Goal: Contribute content: Contribute content

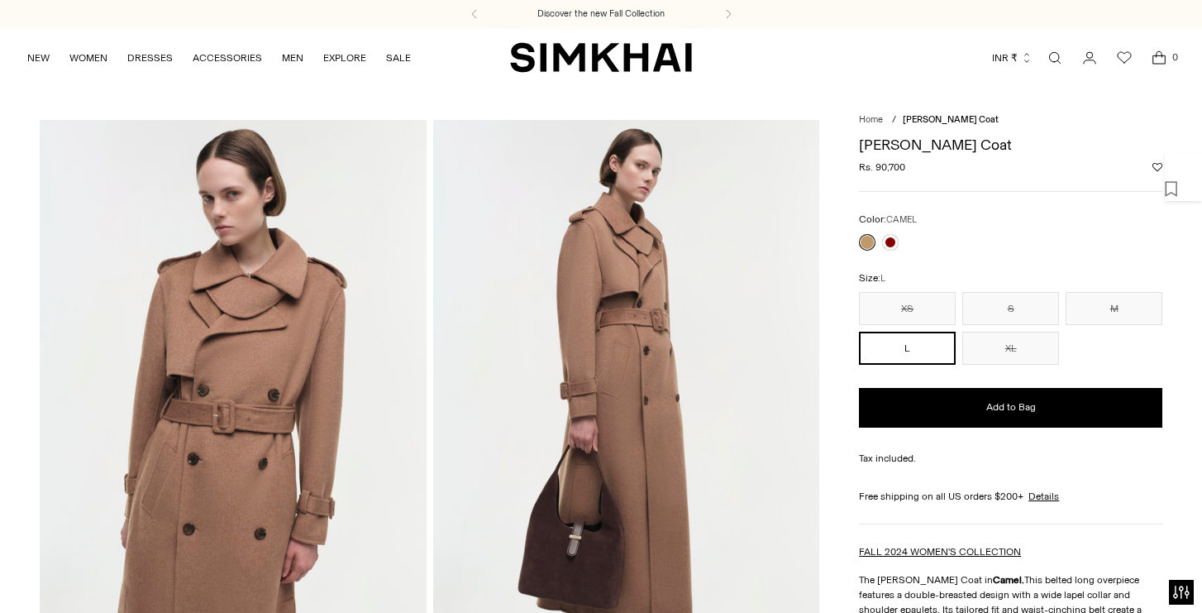
click at [1182, 172] on img at bounding box center [1173, 162] width 17 height 19
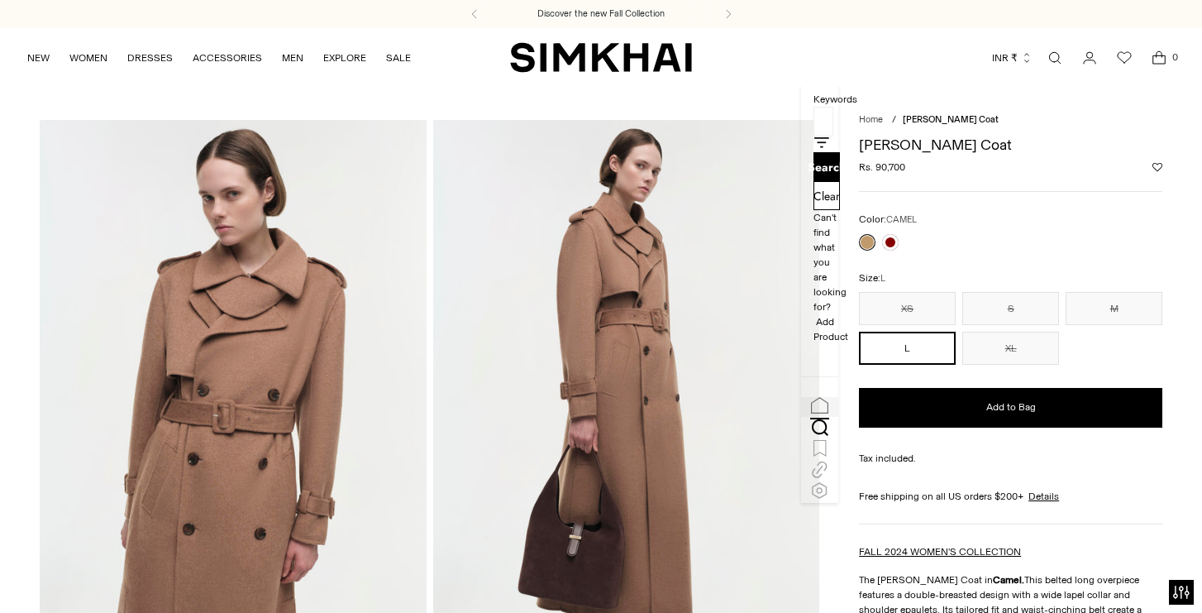
click at [839, 417] on button "button" at bounding box center [819, 407] width 37 height 20
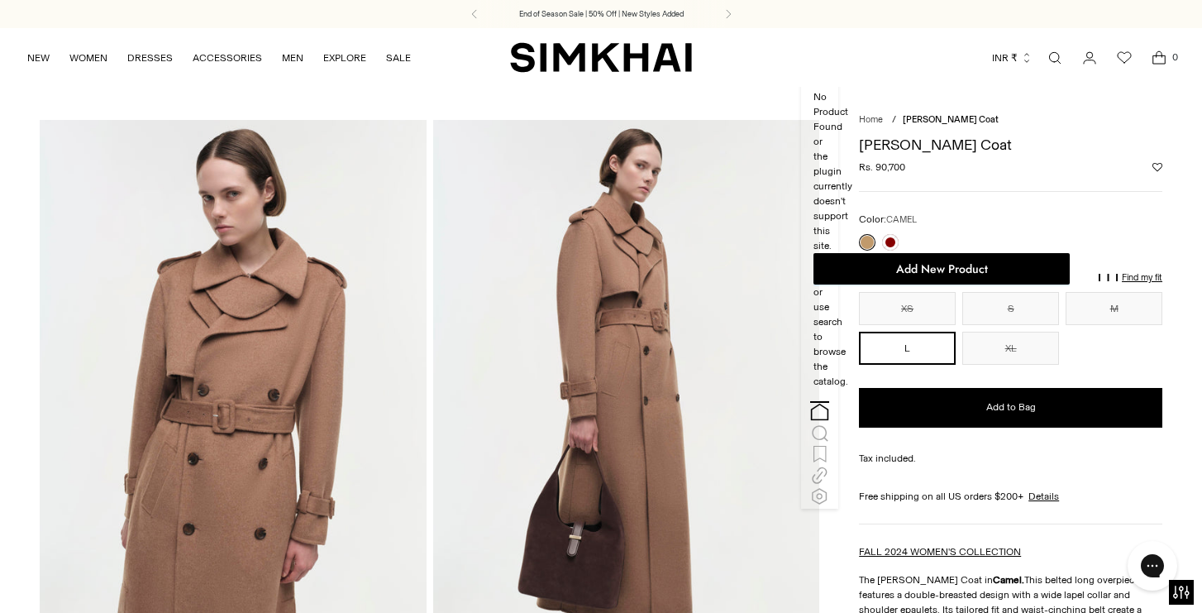
click at [988, 261] on span "Add New Product" at bounding box center [942, 268] width 92 height 15
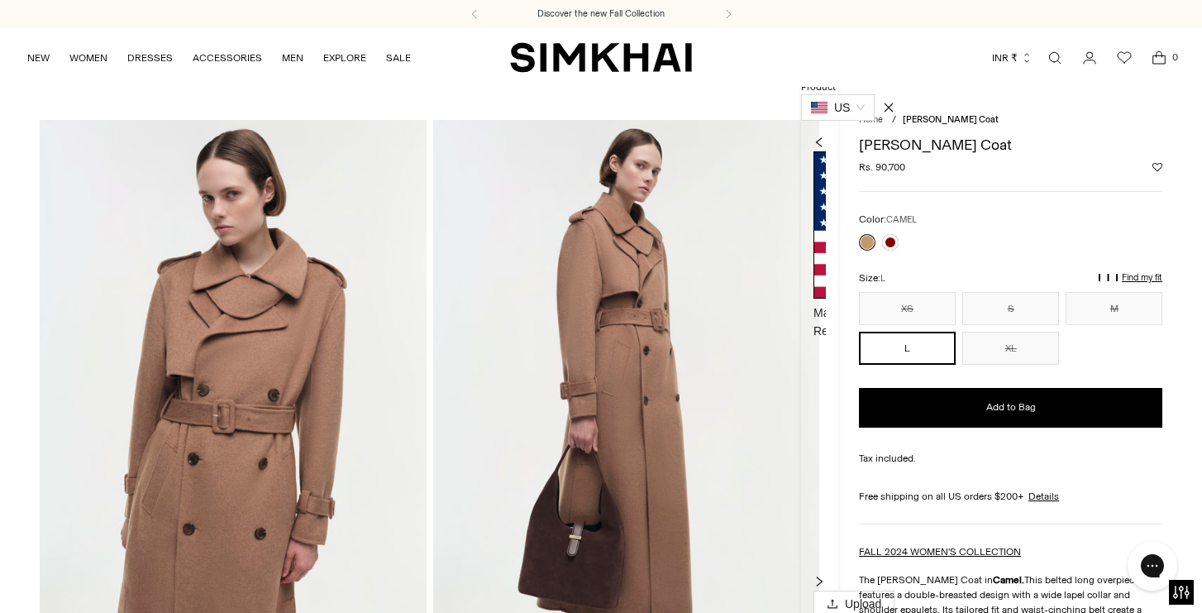
click at [825, 576] on icon "right" at bounding box center [820, 582] width 12 height 12
click at [826, 158] on div "Main Retouch 320 × 480 320 × 480 320 × 480 320 × 480 320 × 480 320 × 480 320 × …" at bounding box center [820, 361] width 12 height 457
click at [825, 576] on icon "right" at bounding box center [820, 582] width 12 height 12
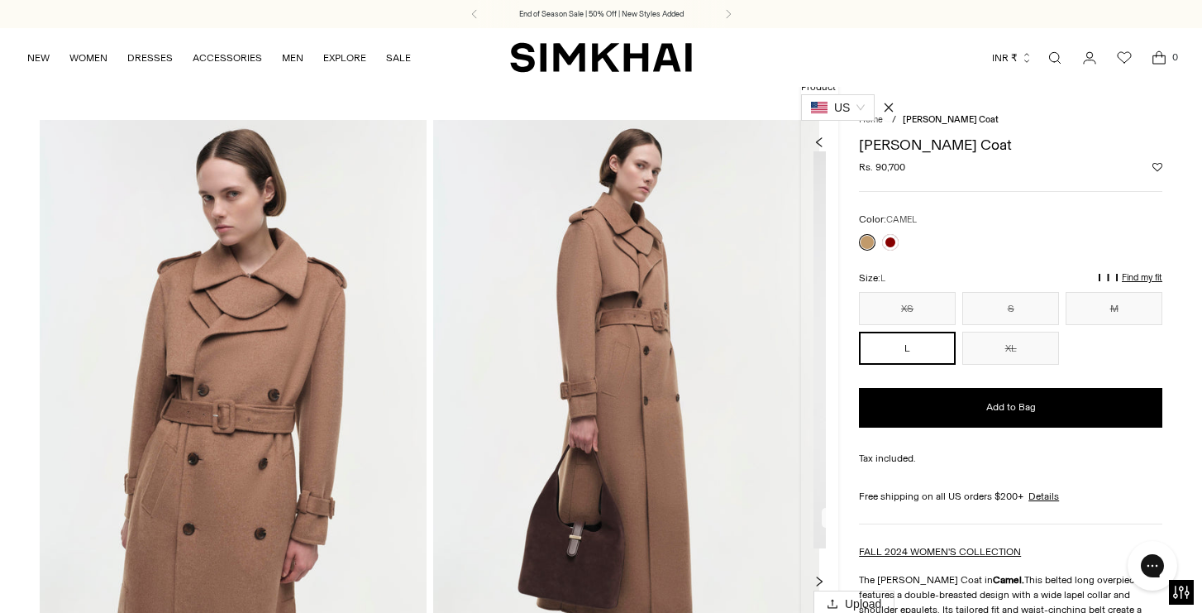
click at [825, 576] on icon "right" at bounding box center [820, 582] width 12 height 12
click at [826, 151] on div at bounding box center [820, 142] width 12 height 18
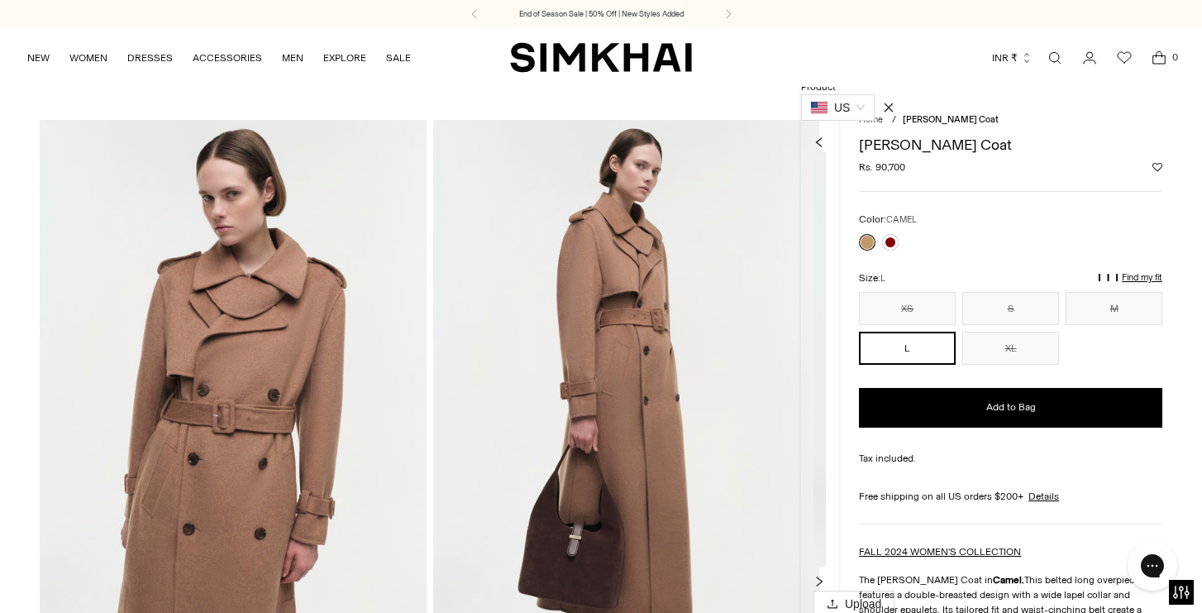
click at [826, 151] on div at bounding box center [820, 142] width 12 height 18
click at [934, 175] on img at bounding box center [952, 224] width 277 height 146
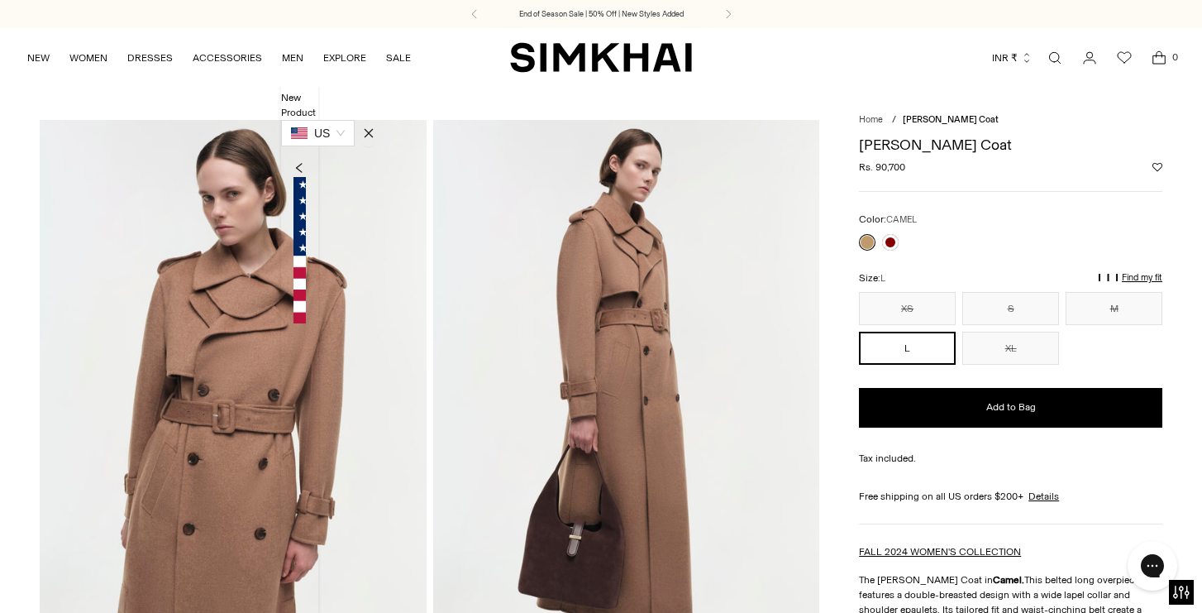
click at [1008, 62] on button "INR ₹" at bounding box center [1012, 58] width 41 height 36
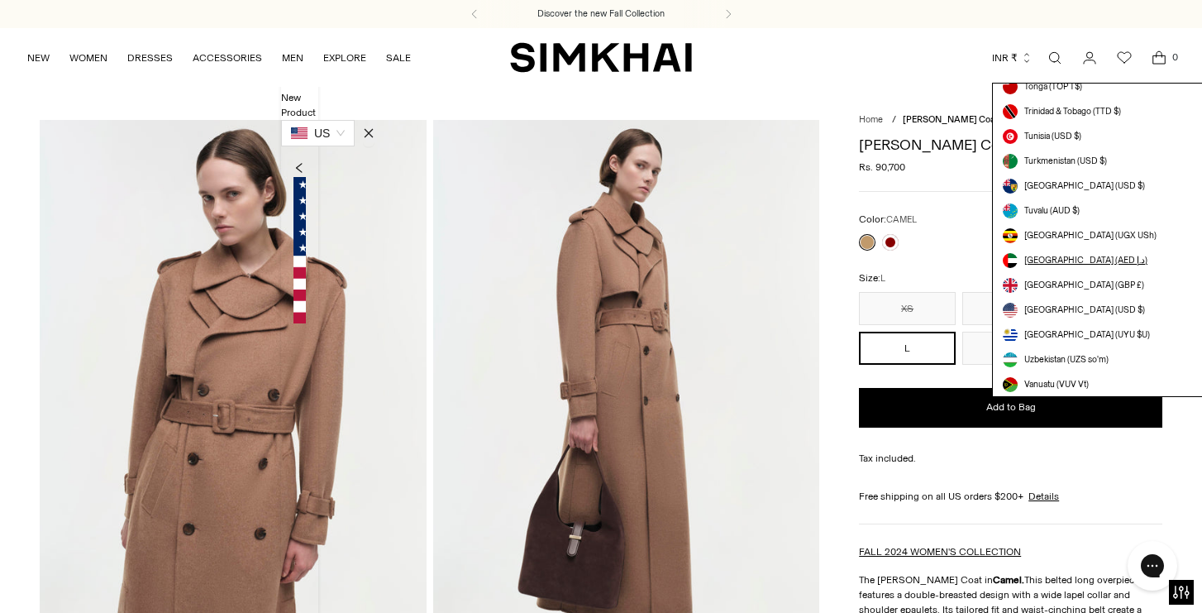
scroll to position [4564, 0]
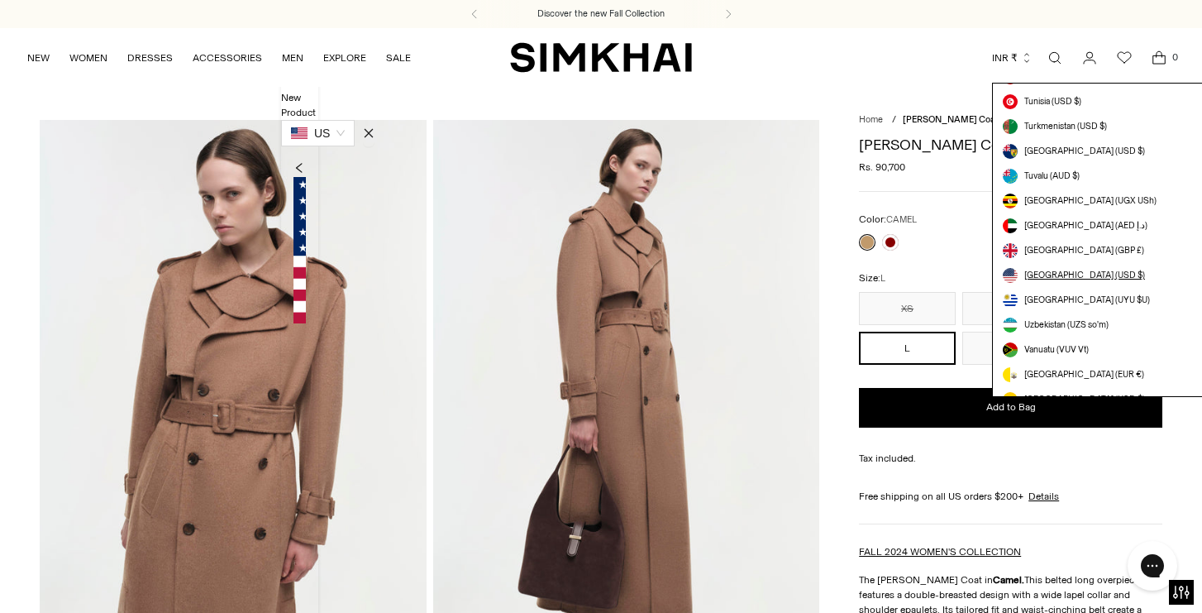
click at [1071, 270] on span "[GEOGRAPHIC_DATA] (USD $)" at bounding box center [1085, 275] width 121 height 13
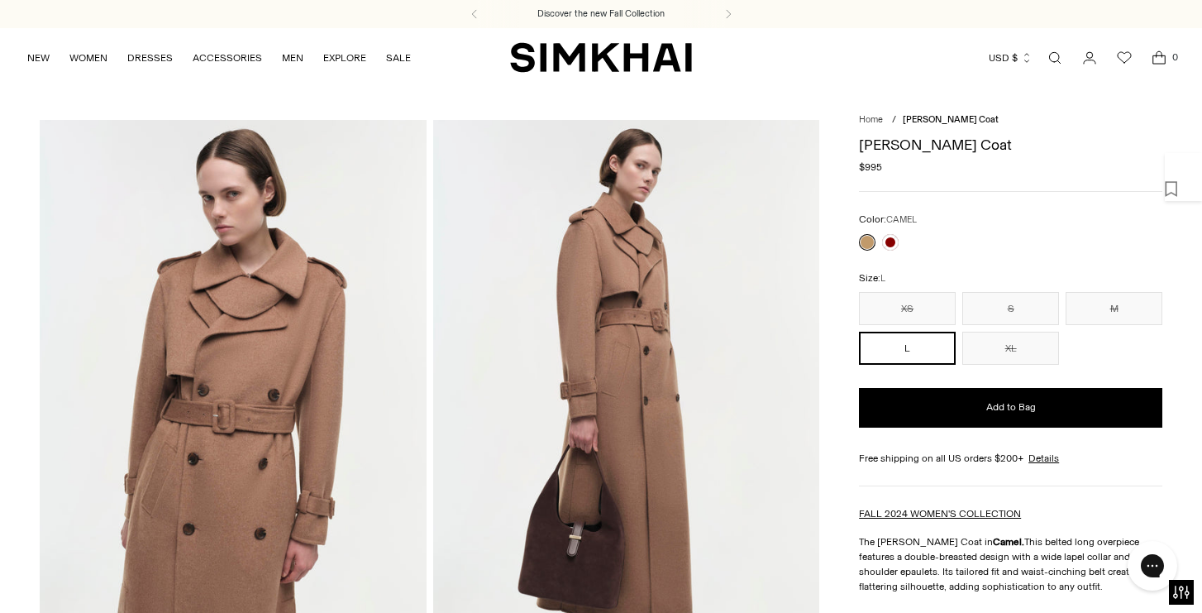
click at [1170, 176] on div at bounding box center [1183, 164] width 37 height 23
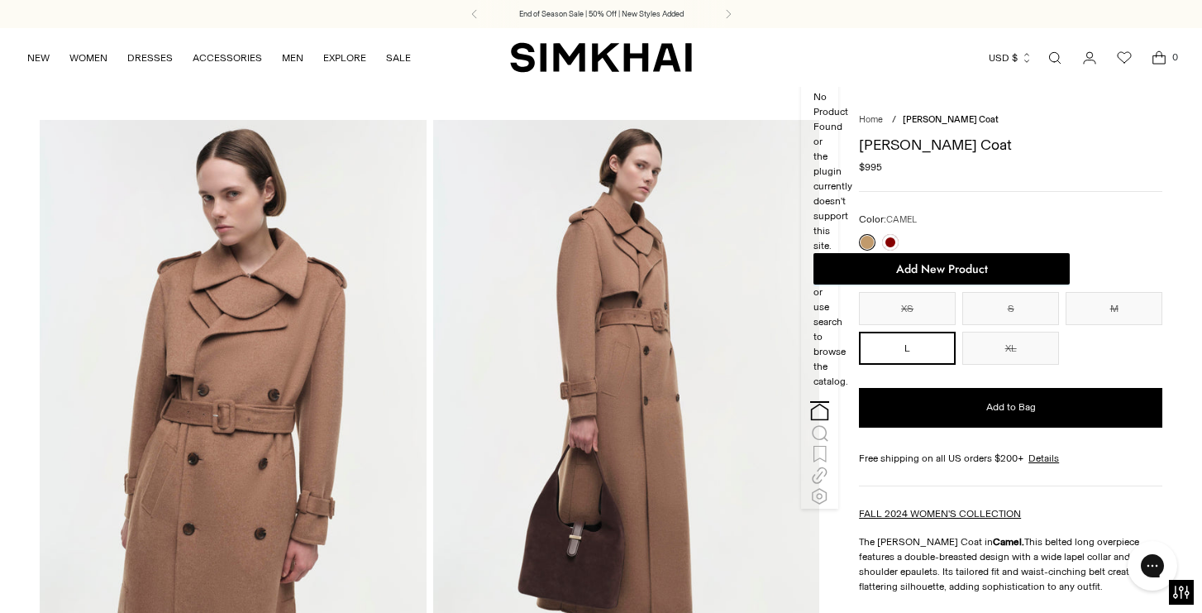
click at [992, 253] on button "Add New Product" at bounding box center [942, 268] width 256 height 31
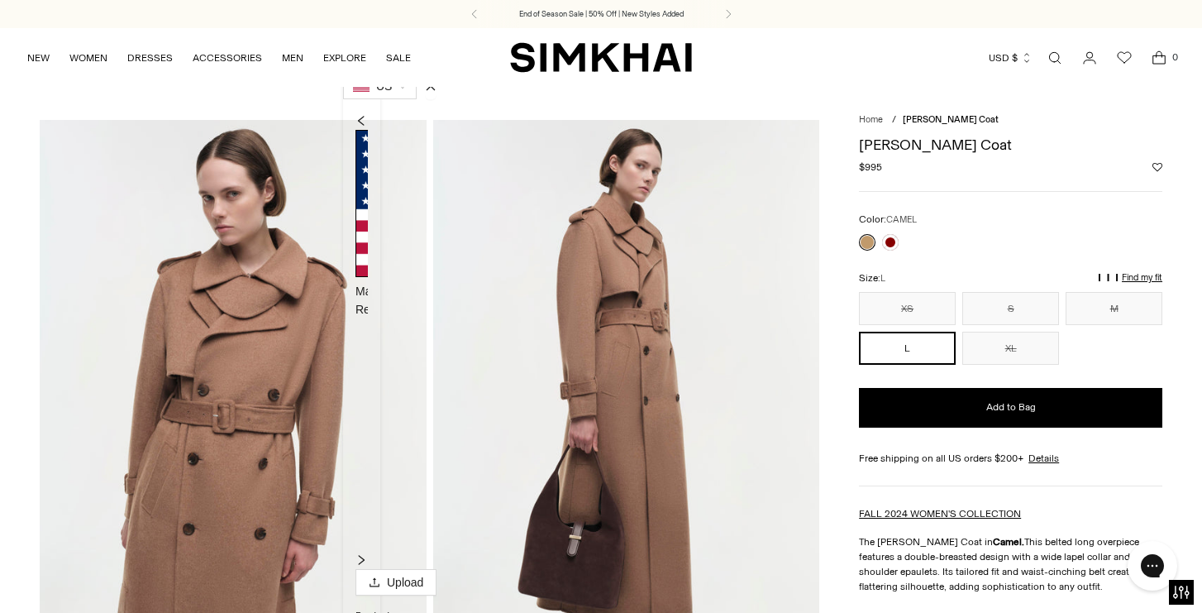
click at [633, 143] on img at bounding box center [771, 338] width 277 height 416
click at [633, 550] on div "Main" at bounding box center [771, 559] width 277 height 18
click at [478, 146] on img at bounding box center [494, 203] width 277 height 146
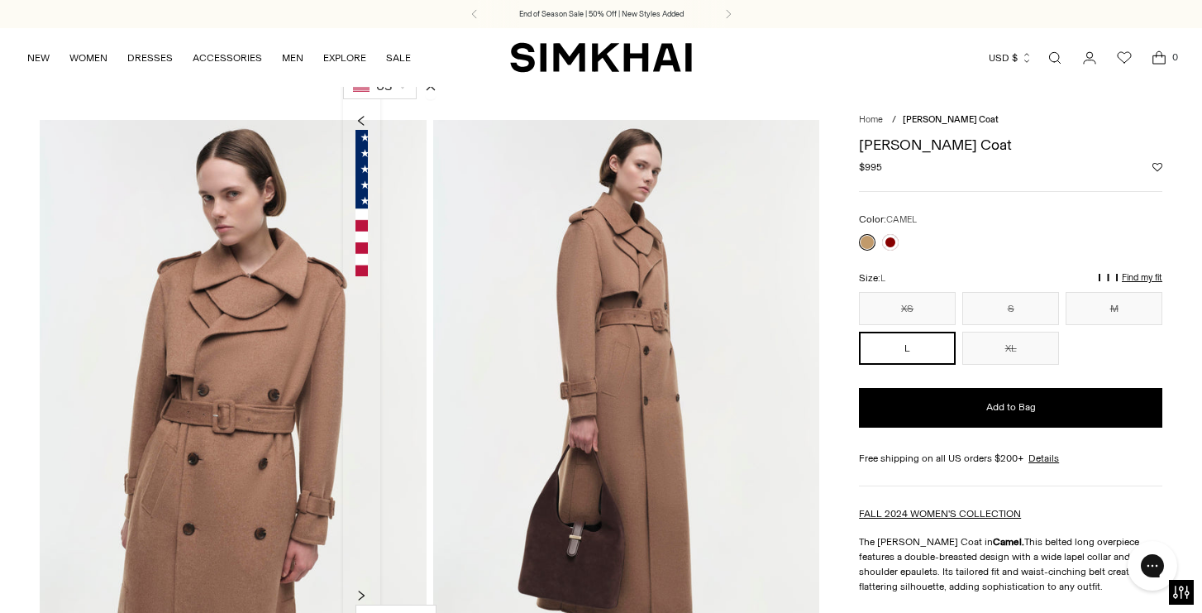
type input "***"
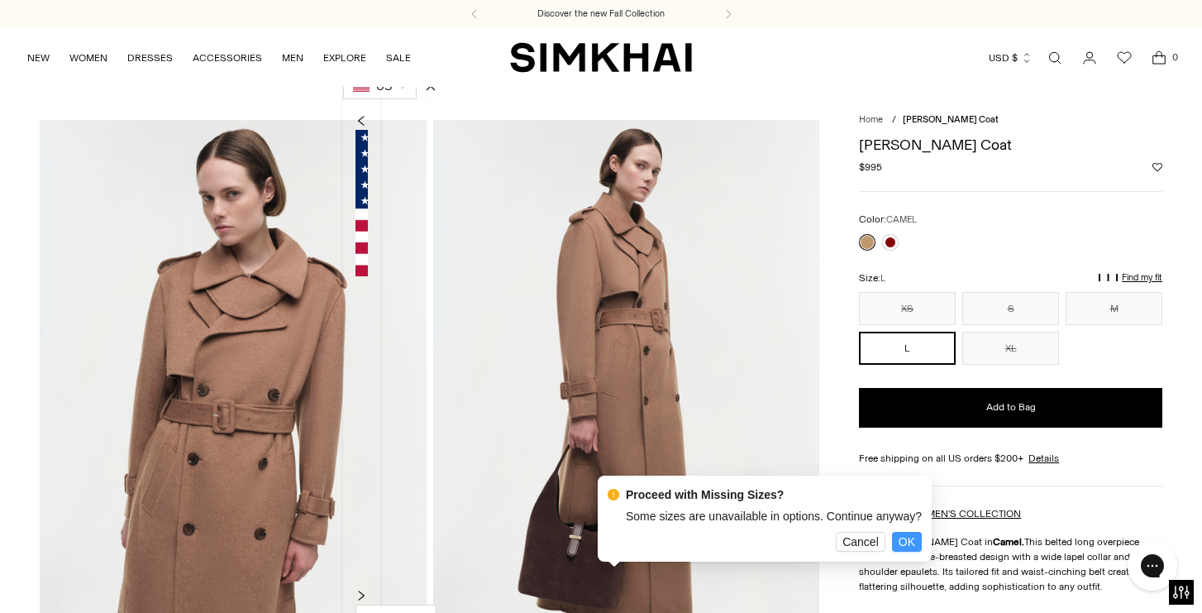
click at [922, 534] on button "OK" at bounding box center [907, 542] width 30 height 20
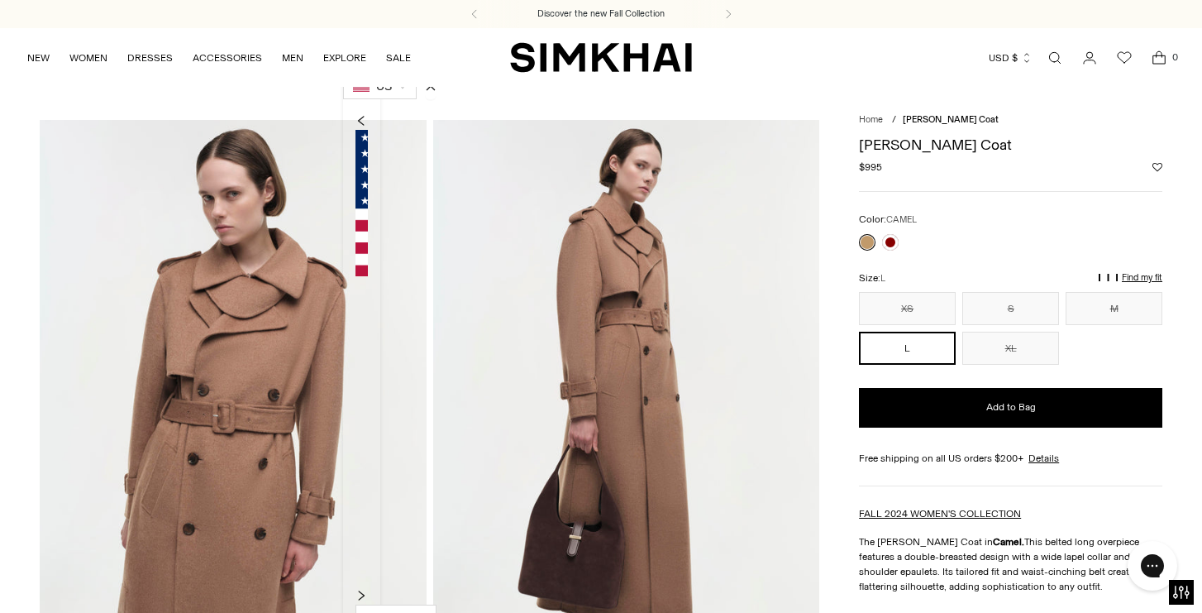
type input "*****"
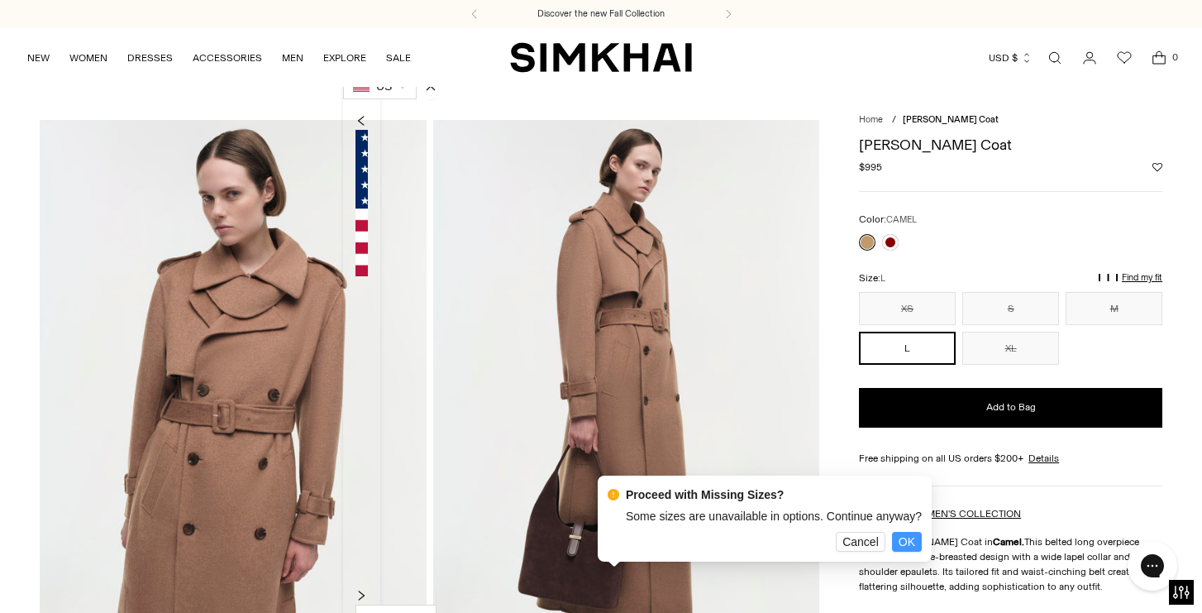
click at [916, 537] on span "OK" at bounding box center [907, 541] width 17 height 13
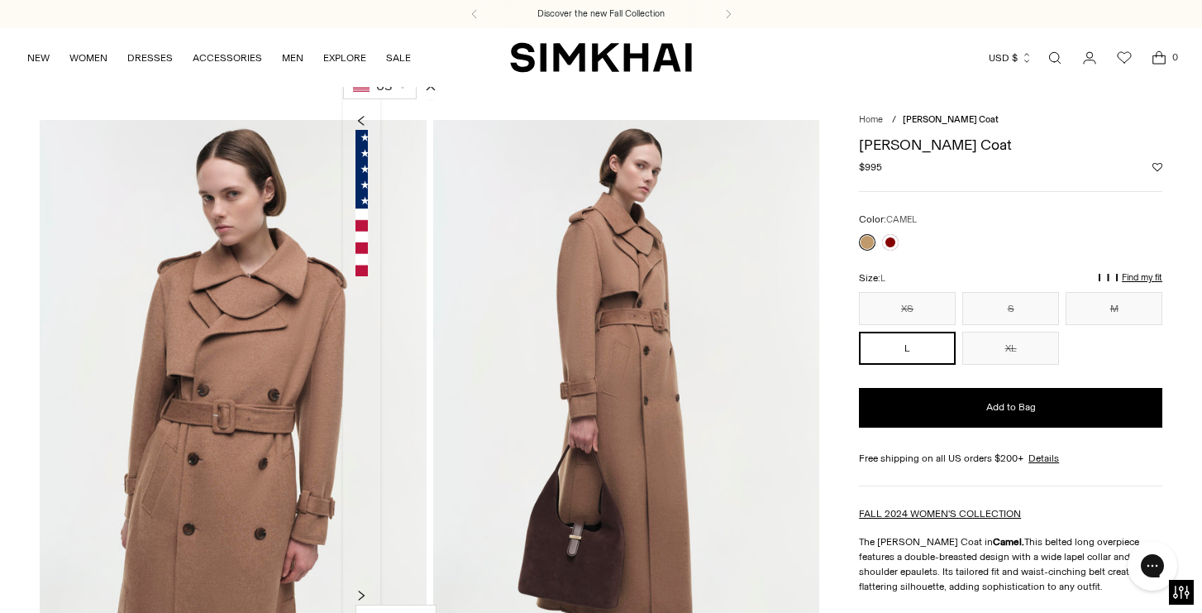
scroll to position [49, 0]
